Goal: Task Accomplishment & Management: Complete application form

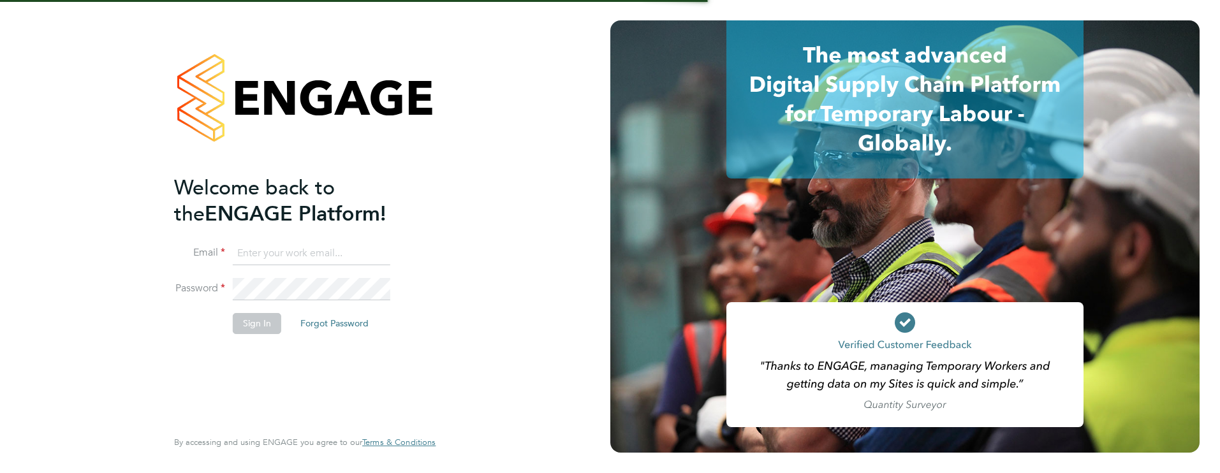
type input "[PERSON_NAME][EMAIL_ADDRESS][PERSON_NAME][DOMAIN_NAME]"
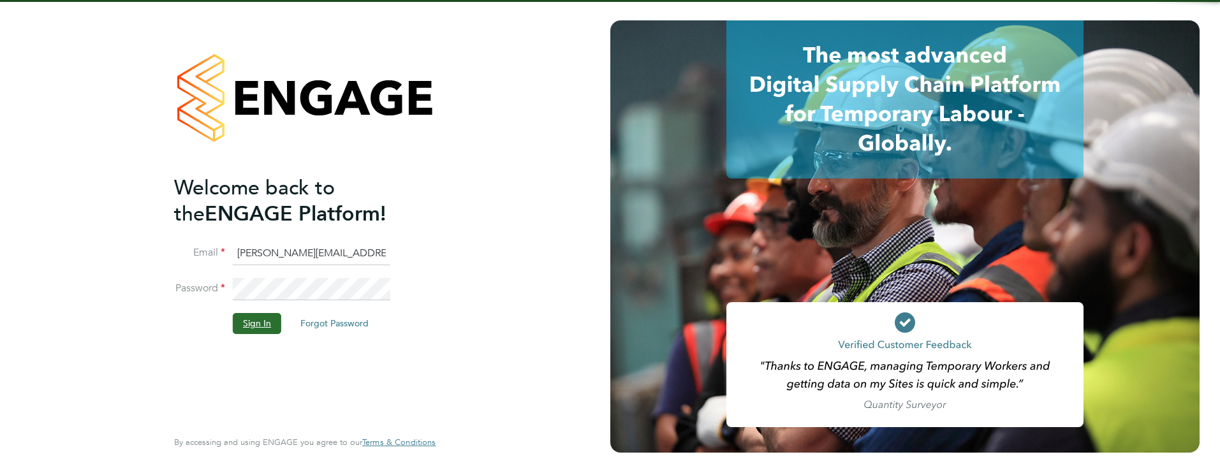
click at [257, 325] on button "Sign In" at bounding box center [257, 323] width 48 height 20
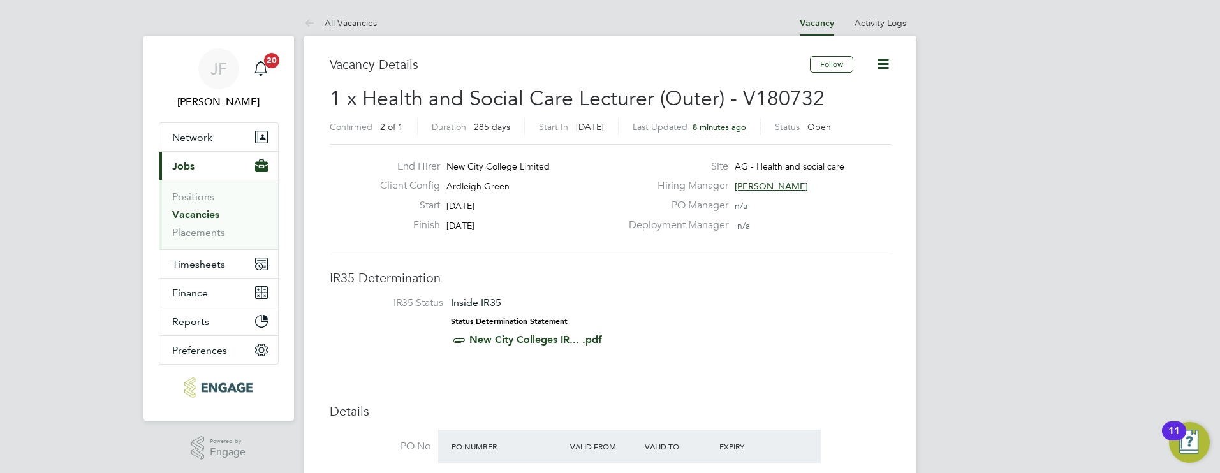
click at [210, 214] on link "Vacancies" at bounding box center [195, 215] width 47 height 12
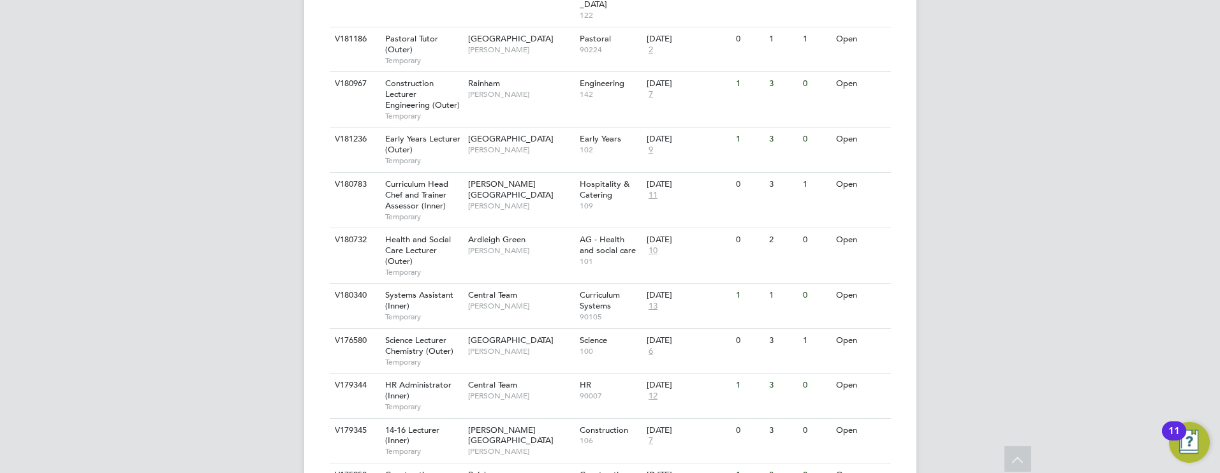
scroll to position [535, 0]
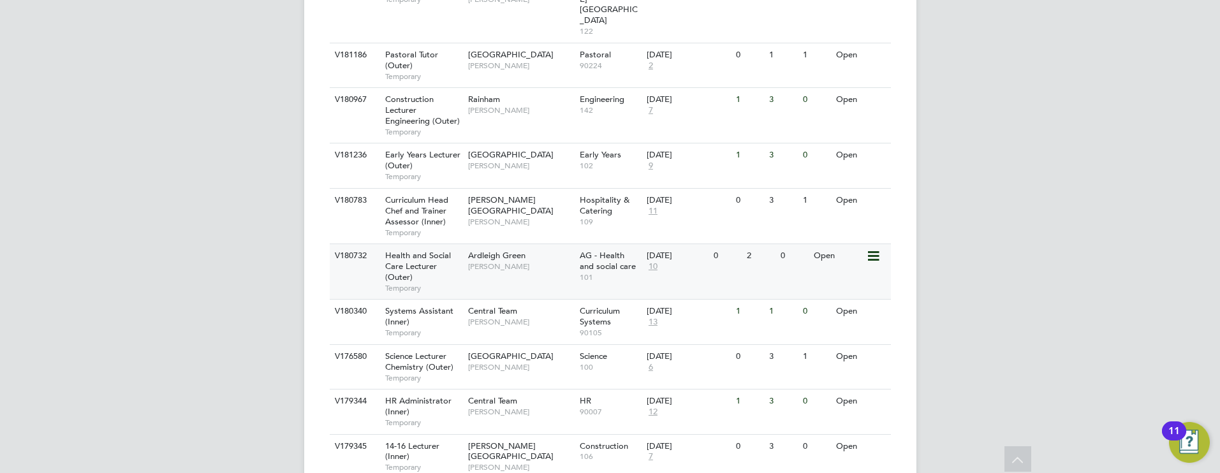
click at [655, 261] on span "10" at bounding box center [653, 266] width 13 height 11
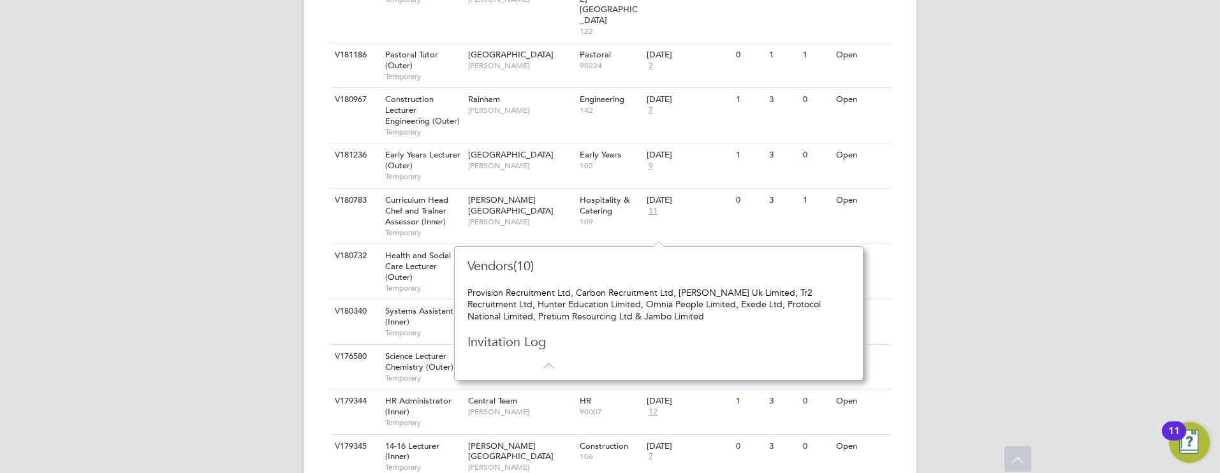
click at [1053, 196] on div "JF James Farrington Notifications 20 Applications: Network Team Members Busines…" at bounding box center [610, 23] width 1220 height 1116
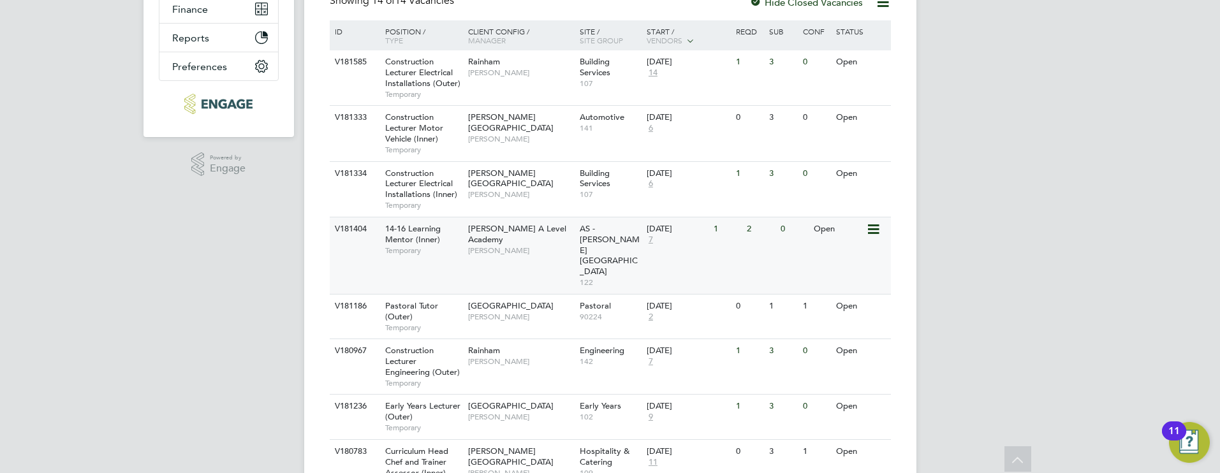
click at [497, 246] on span "[PERSON_NAME]" at bounding box center [520, 251] width 105 height 10
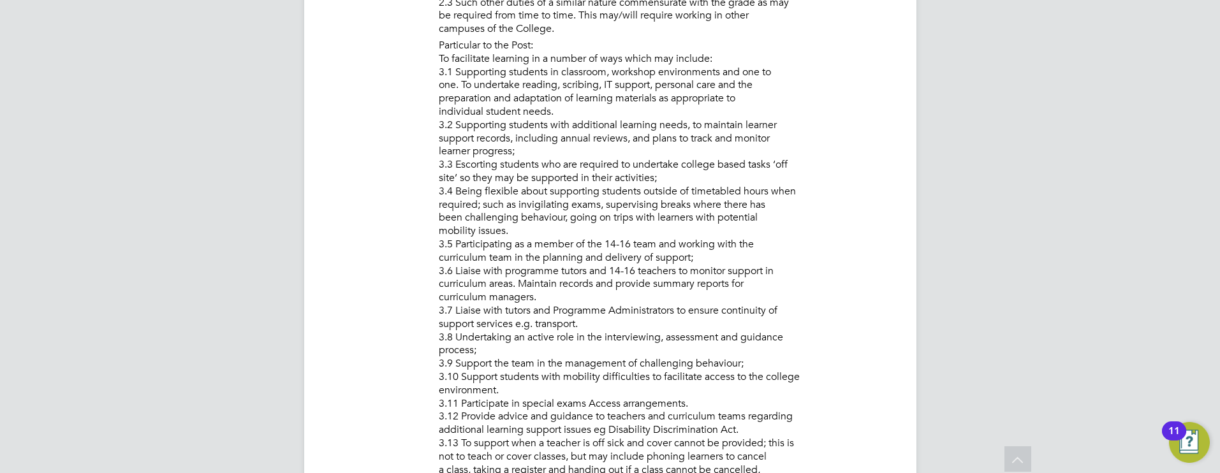
scroll to position [885, 0]
